Goal: Transaction & Acquisition: Purchase product/service

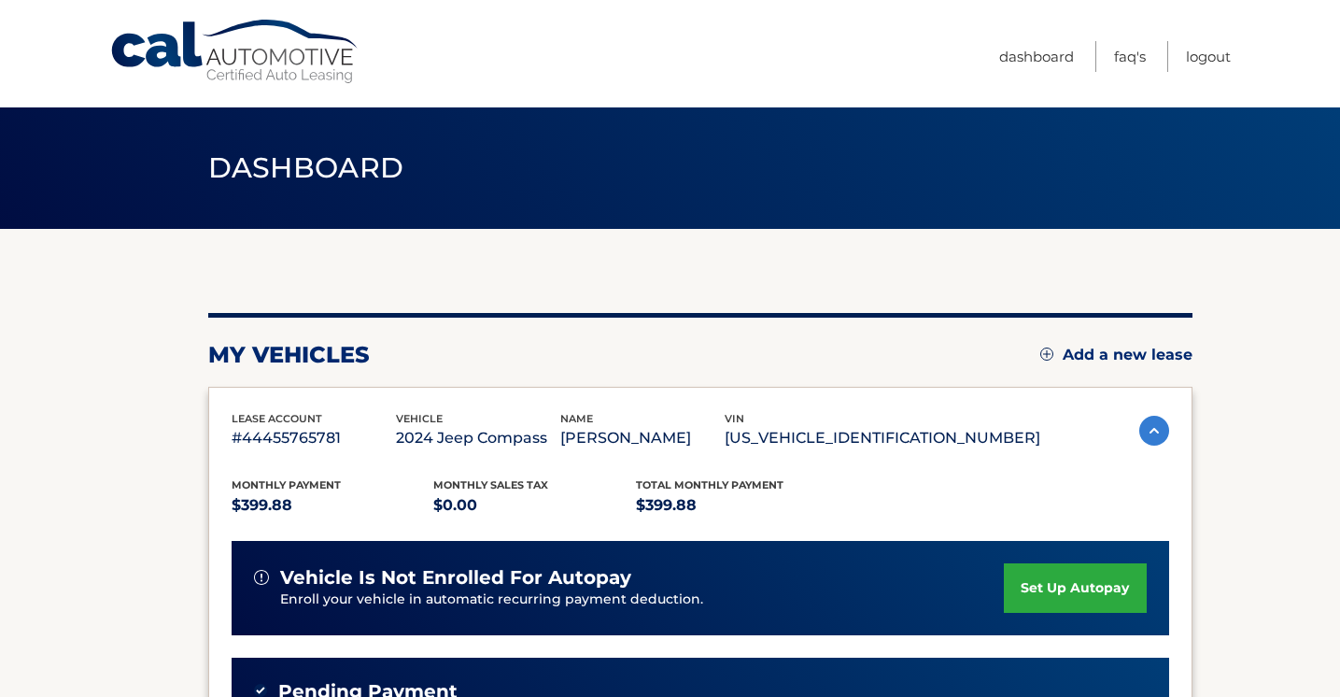
click at [967, 212] on header "Dashboard" at bounding box center [670, 167] width 925 height 121
click at [1028, 50] on link "Dashboard" at bounding box center [1037, 56] width 75 height 31
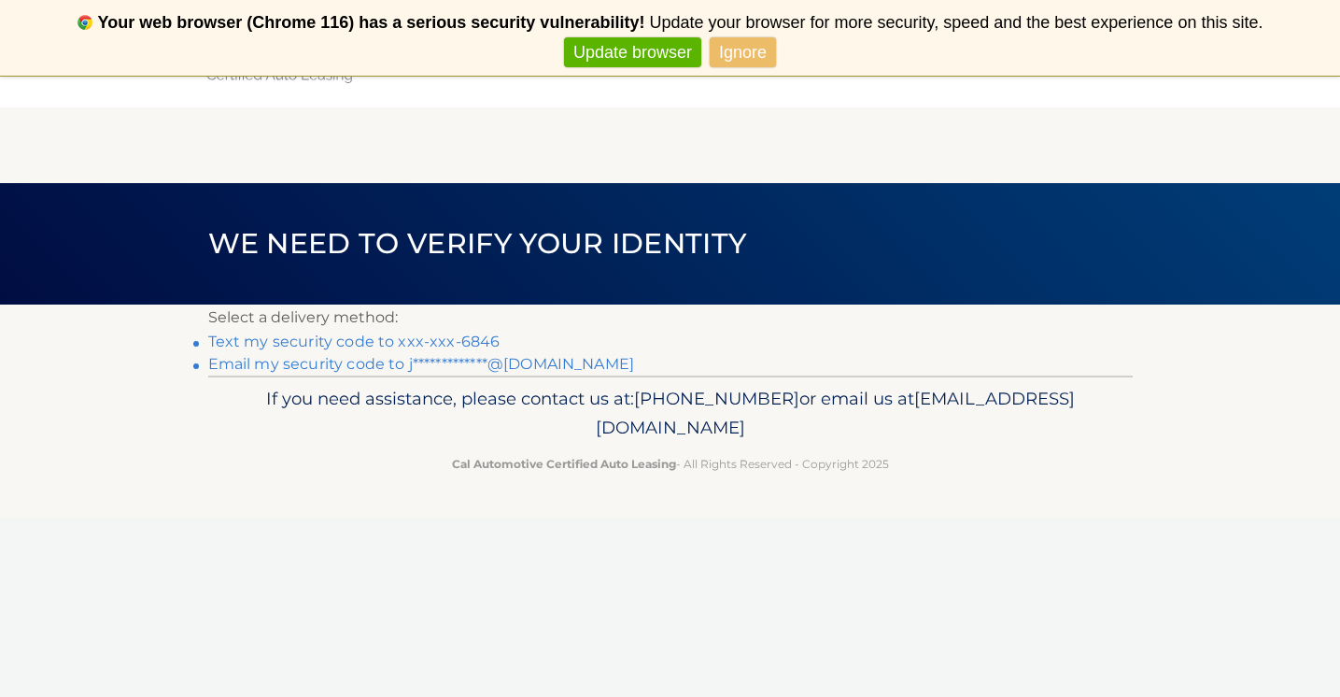
click at [404, 346] on link "Text my security code to xxx-xxx-6846" at bounding box center [354, 342] width 292 height 18
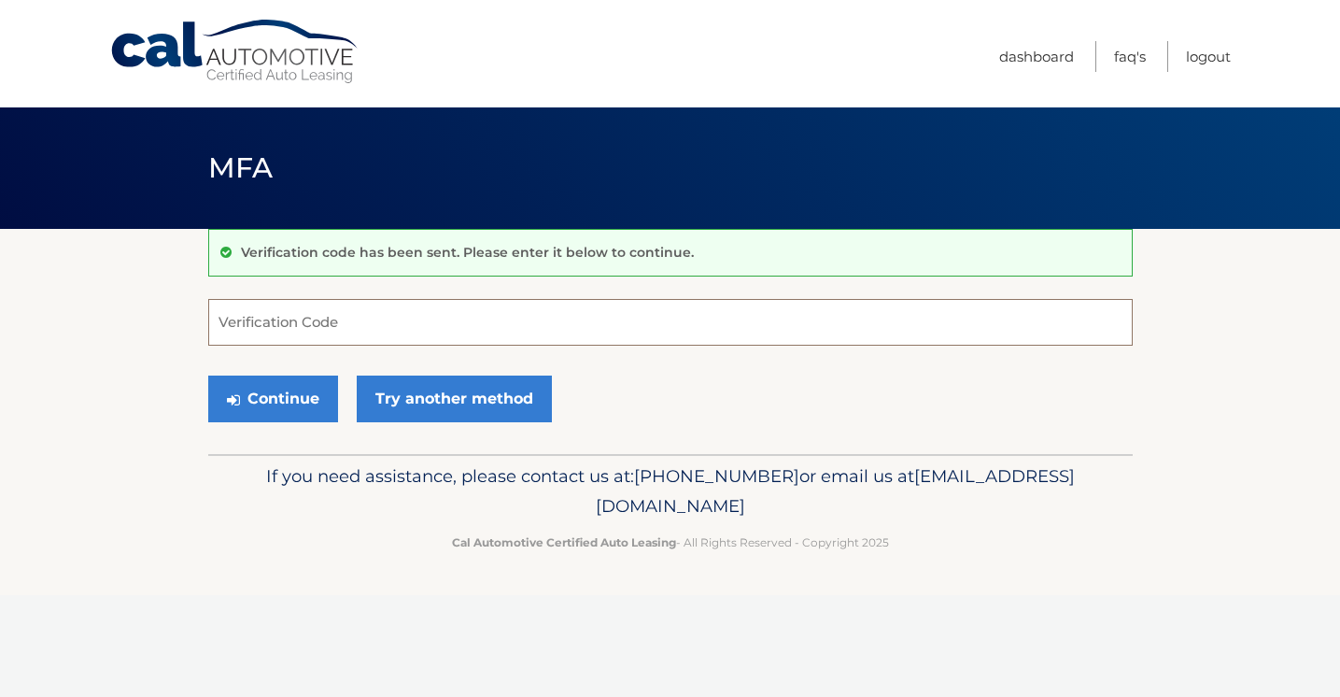
click at [506, 340] on input "Verification Code" at bounding box center [670, 322] width 925 height 47
type input "971988"
click at [277, 404] on button "Continue" at bounding box center [273, 399] width 130 height 47
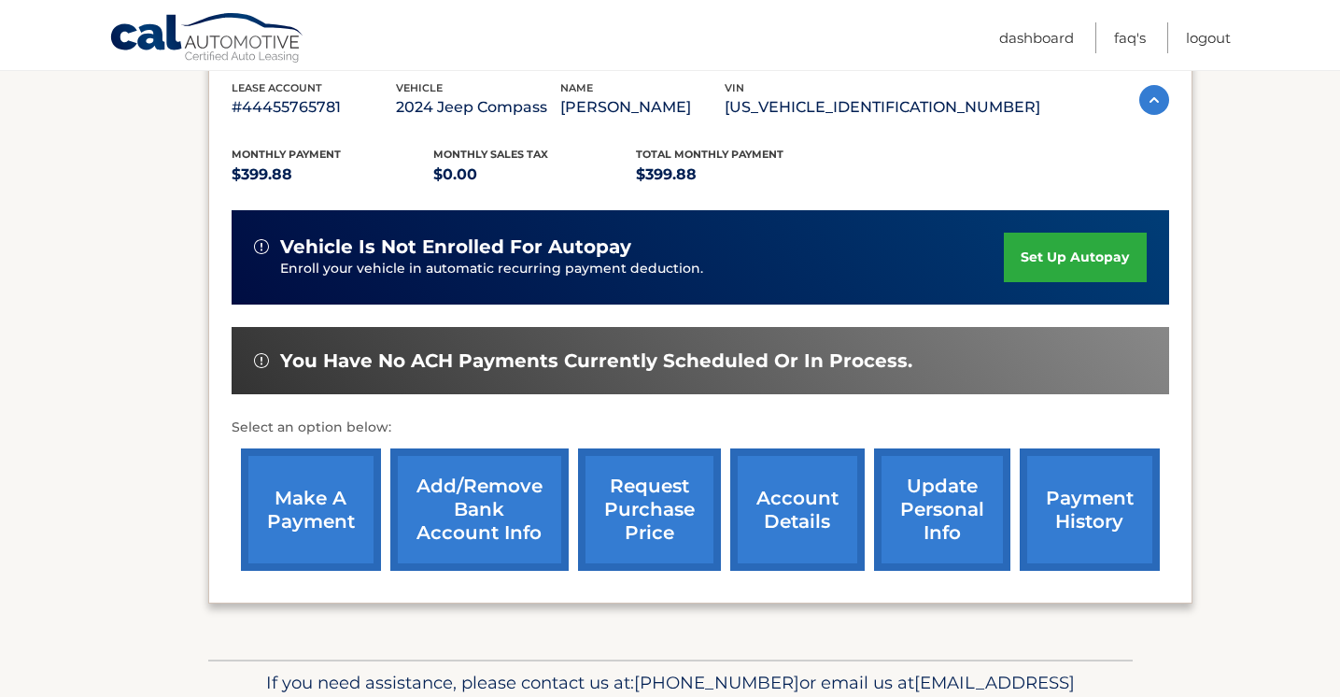
scroll to position [330, 0]
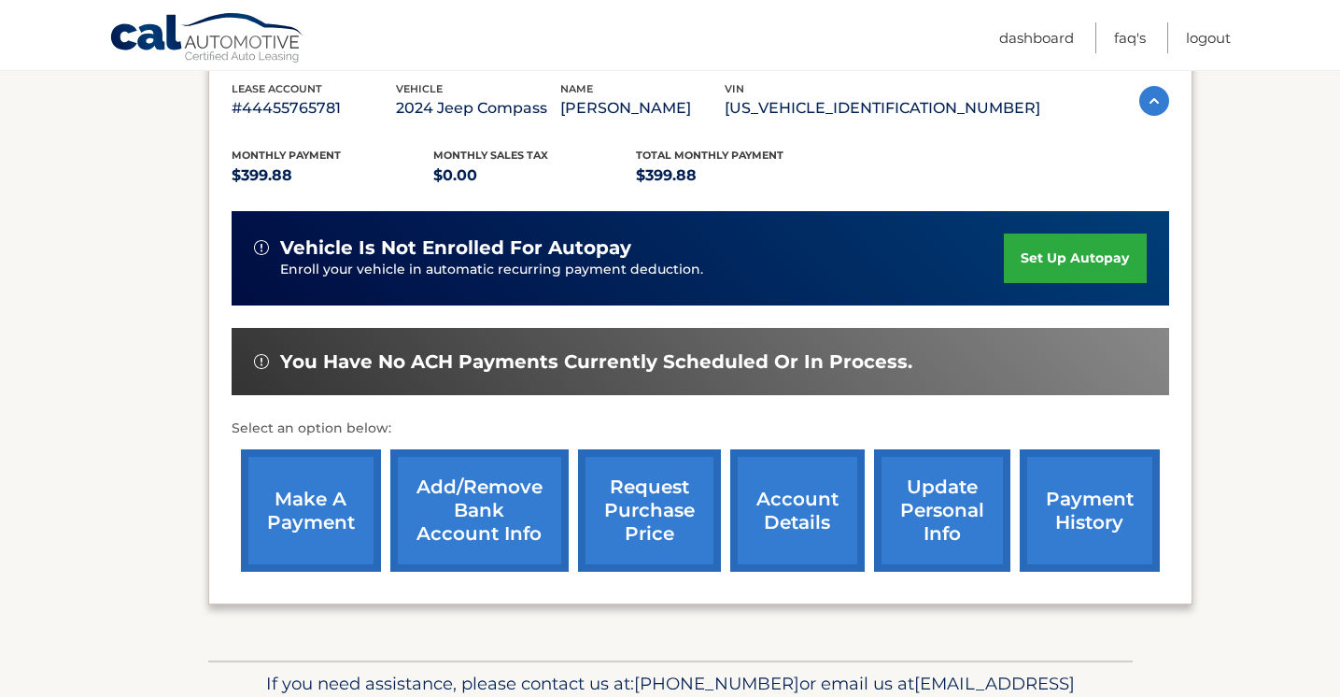
click at [315, 501] on link "make a payment" at bounding box center [311, 510] width 140 height 122
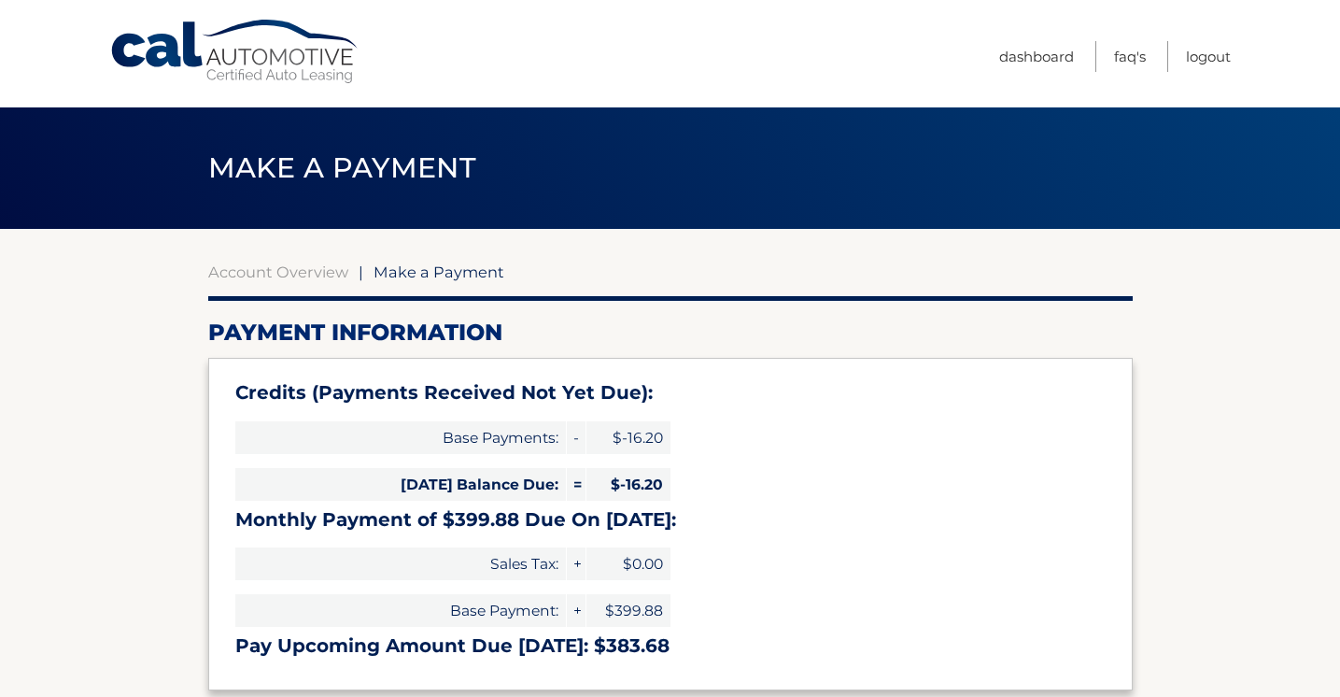
select select "OTg2MzY0YzYtOTdkMC00MDM0LTlmMzQtNjk2ZWUxNWZiMTZl"
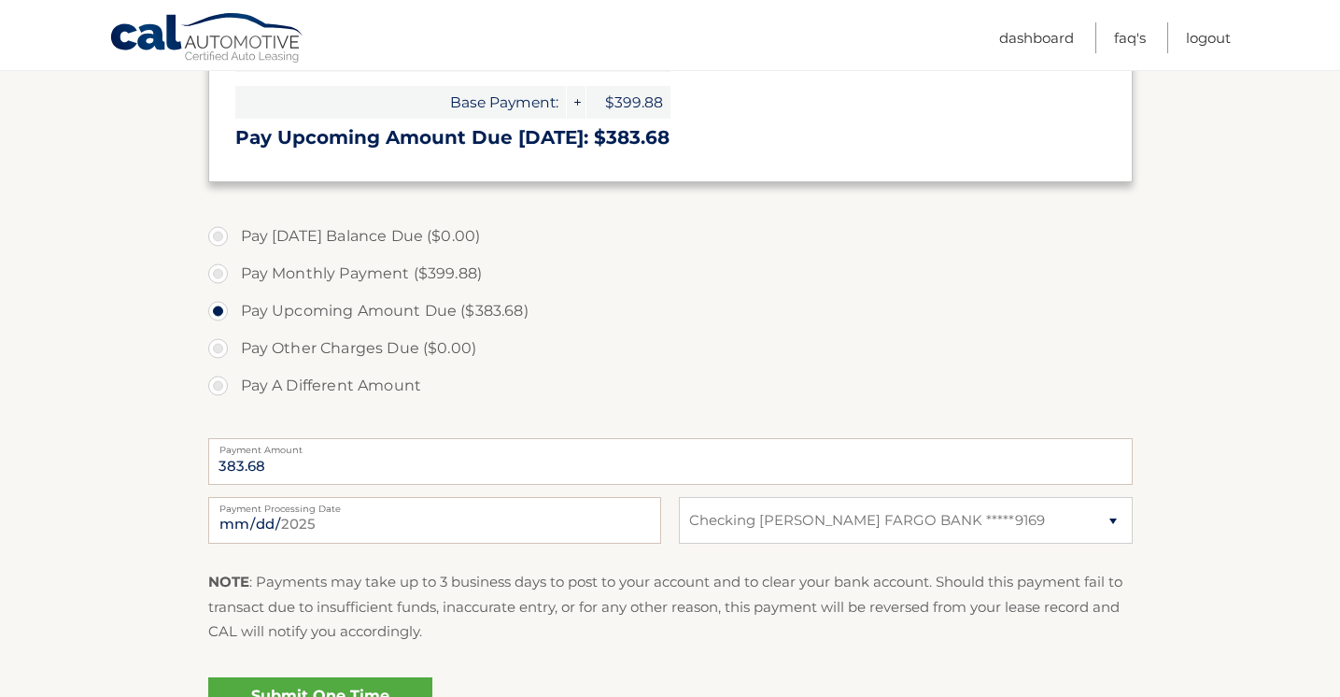
scroll to position [526, 0]
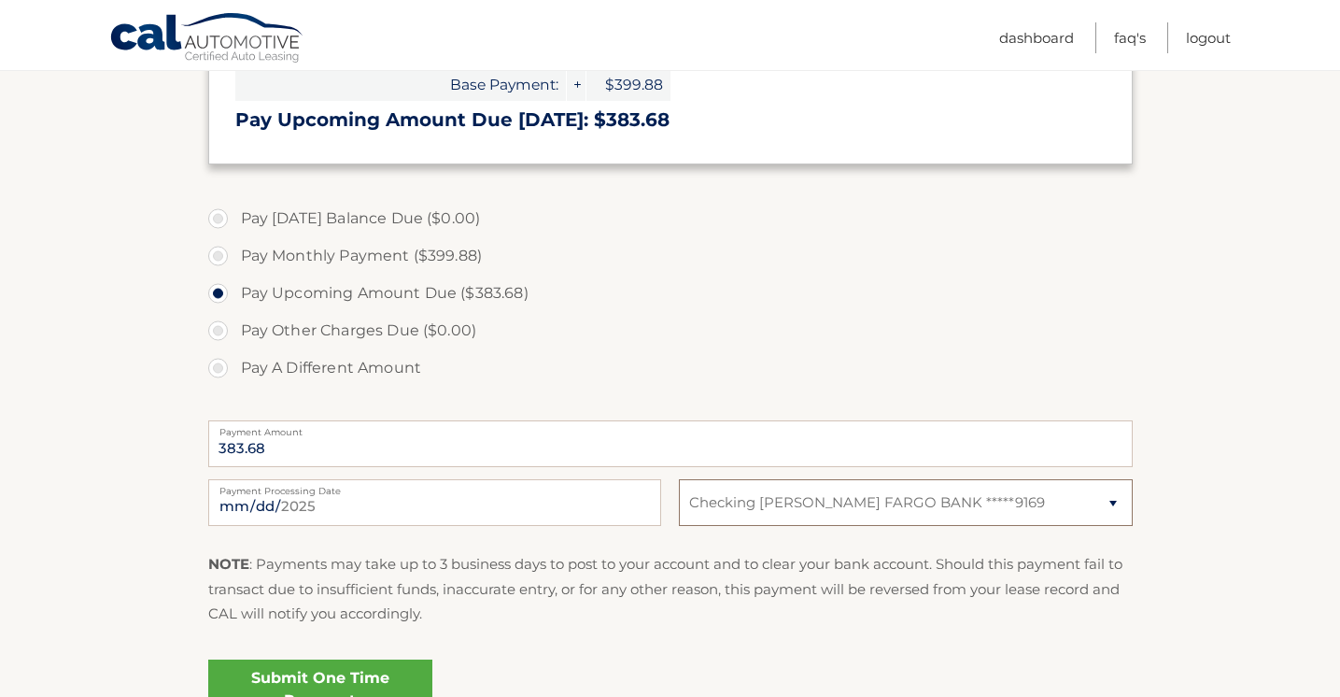
click at [1007, 515] on select "Select Bank Account Checking WELLS FARGO BANK *****9169" at bounding box center [905, 502] width 453 height 47
click at [983, 508] on select "Select Bank Account Checking WELLS FARGO BANK *****9169" at bounding box center [905, 502] width 453 height 47
select select "OTg2MzY0YzYtOTdkMC00MDM0LTlmMzQtNjk2ZWUxNWZiMTZl"
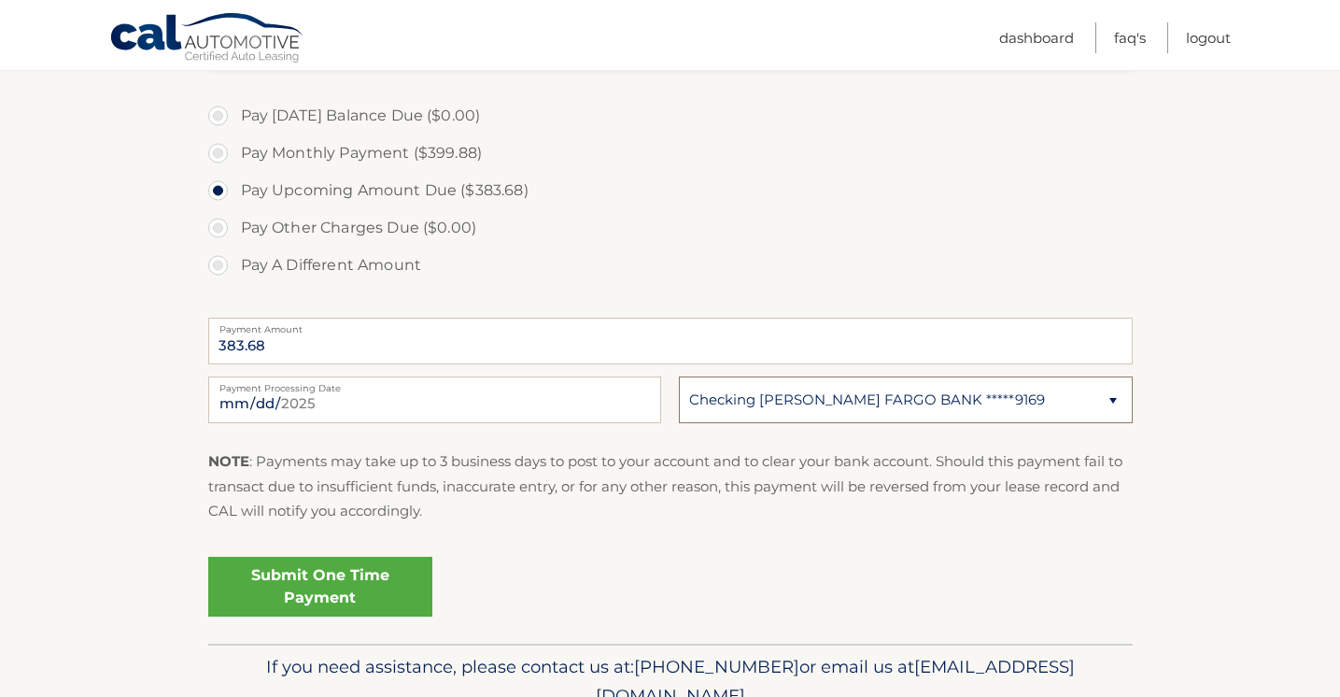
scroll to position [628, 0]
click at [368, 346] on input "383.68" at bounding box center [670, 342] width 925 height 47
click at [223, 266] on label "Pay A Different Amount" at bounding box center [670, 266] width 925 height 37
click at [223, 266] on input "Pay A Different Amount" at bounding box center [225, 263] width 19 height 30
radio input "true"
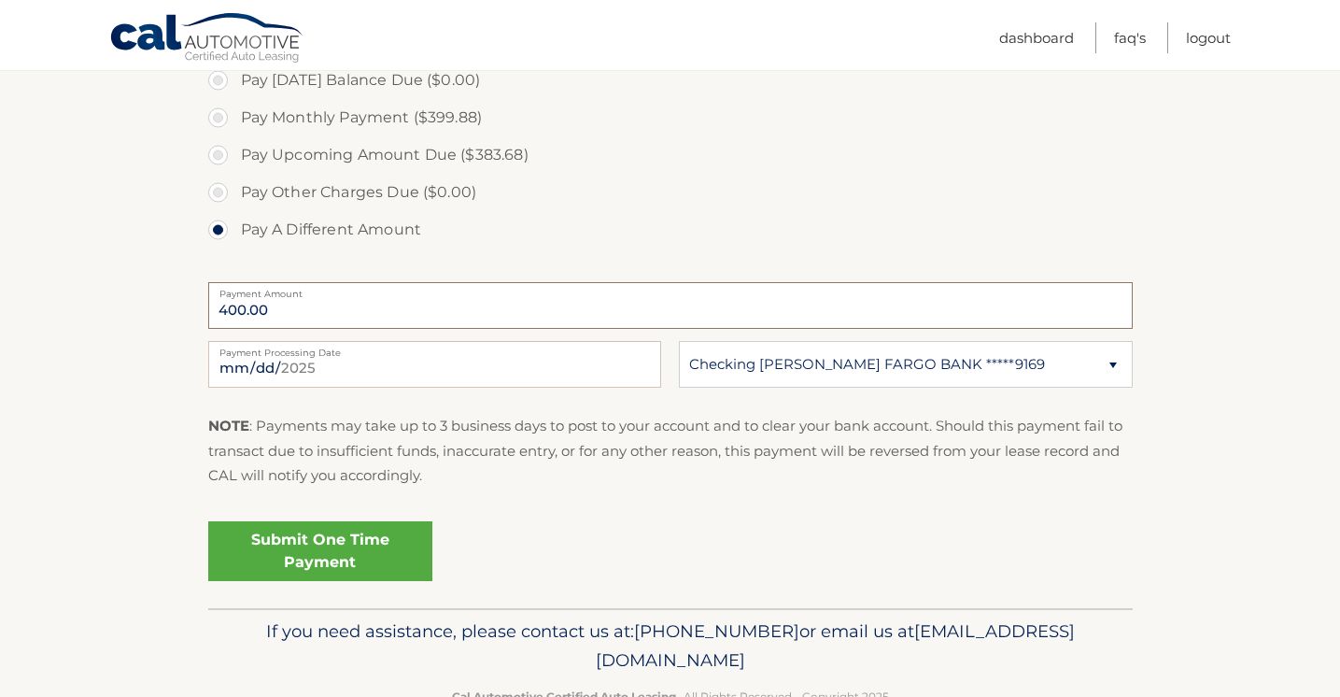
scroll to position [667, 0]
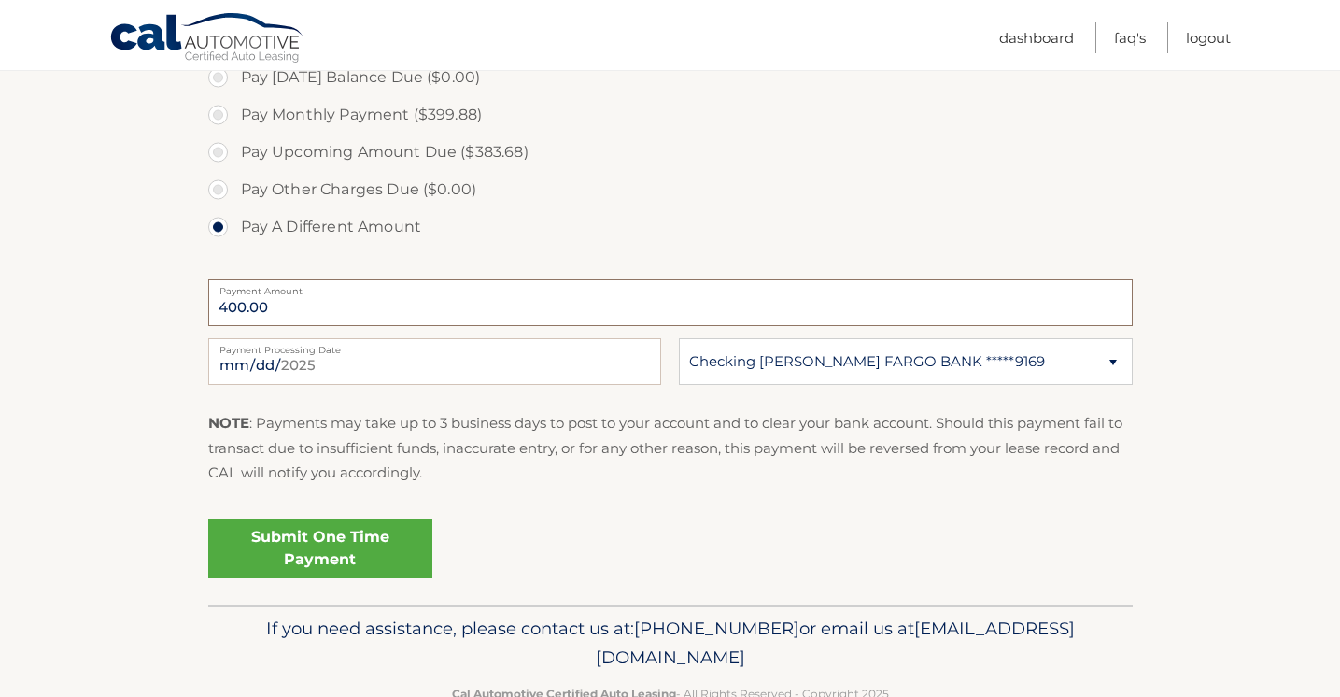
type input "400.00"
click at [337, 550] on link "Submit One Time Payment" at bounding box center [320, 548] width 224 height 60
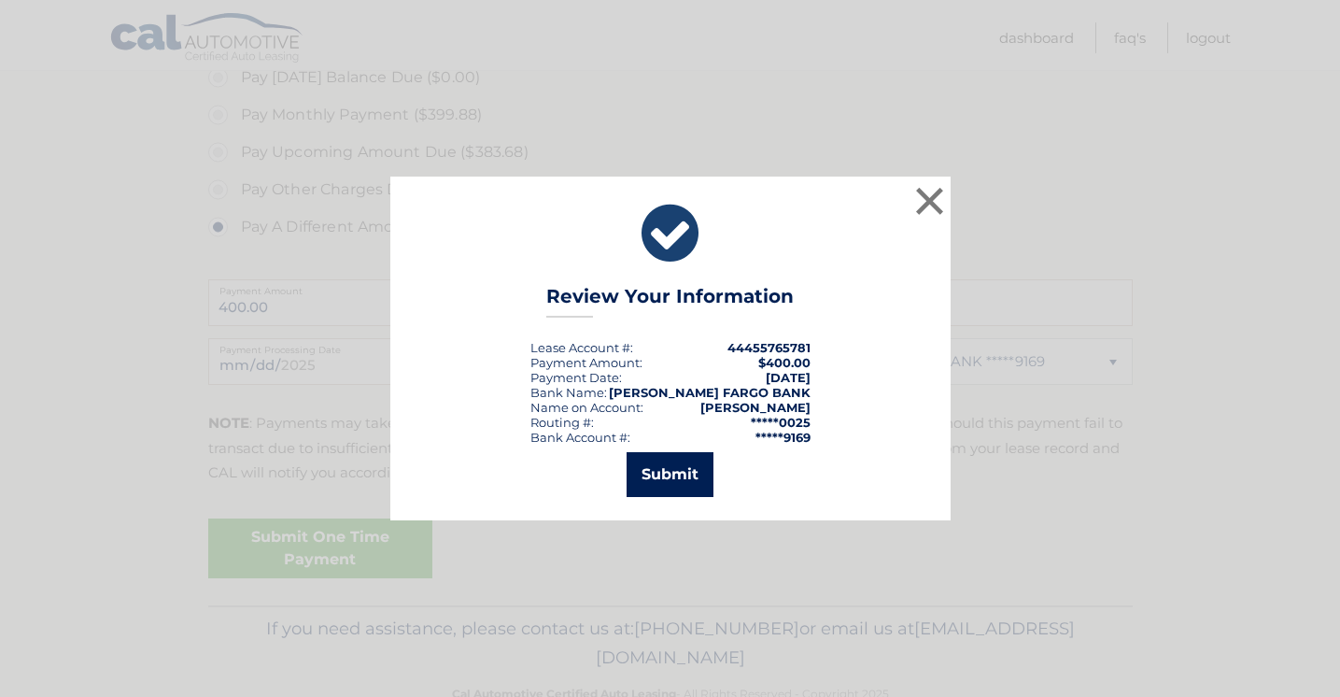
click at [679, 475] on button "Submit" at bounding box center [670, 474] width 87 height 45
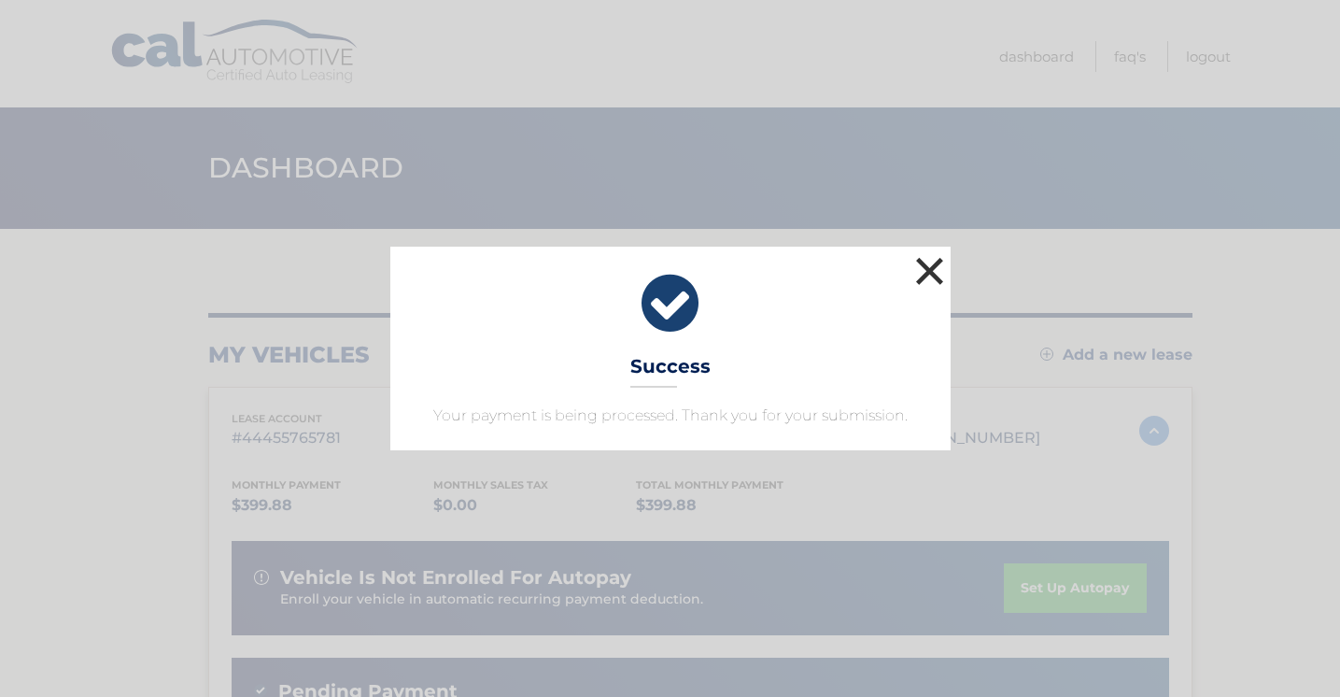
click at [936, 269] on button "×" at bounding box center [930, 270] width 37 height 37
